Goal: Task Accomplishment & Management: Manage account settings

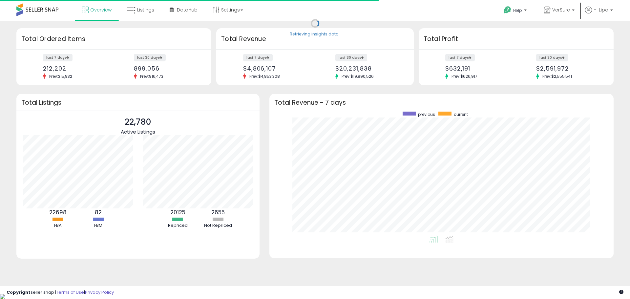
scroll to position [124, 331]
click at [600, 10] on span "Hi Lipa" at bounding box center [601, 10] width 15 height 7
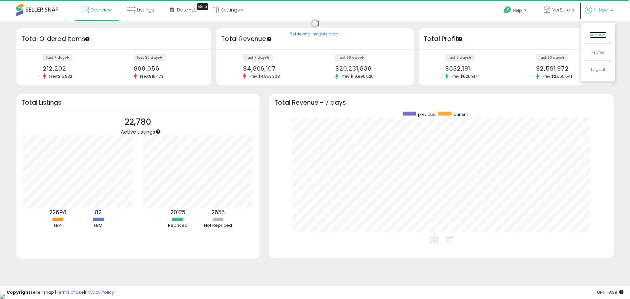
click at [597, 36] on link "Account" at bounding box center [597, 35] width 17 height 6
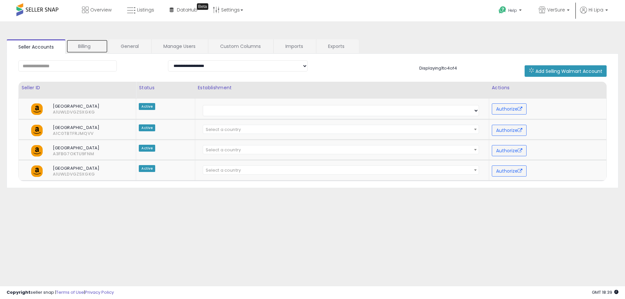
click at [94, 47] on link "Billing" at bounding box center [87, 46] width 42 height 14
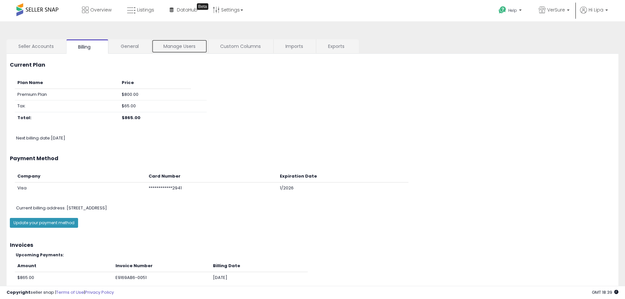
click at [195, 47] on link "Manage Users" at bounding box center [180, 46] width 56 height 14
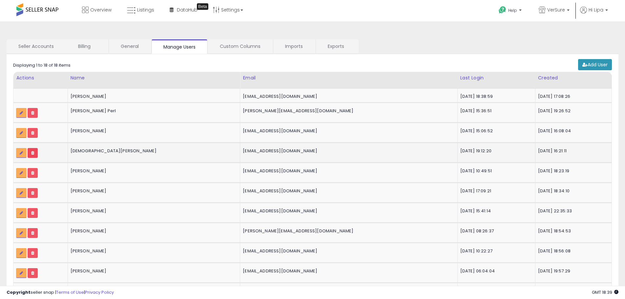
click at [33, 153] on icon at bounding box center [32, 153] width 3 height 4
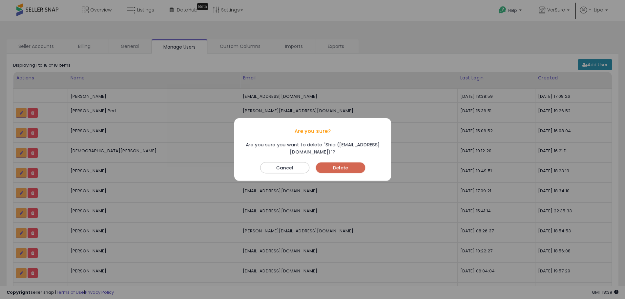
click at [345, 167] on button "Delete" at bounding box center [340, 167] width 49 height 11
